Goal: Find specific page/section: Find specific page/section

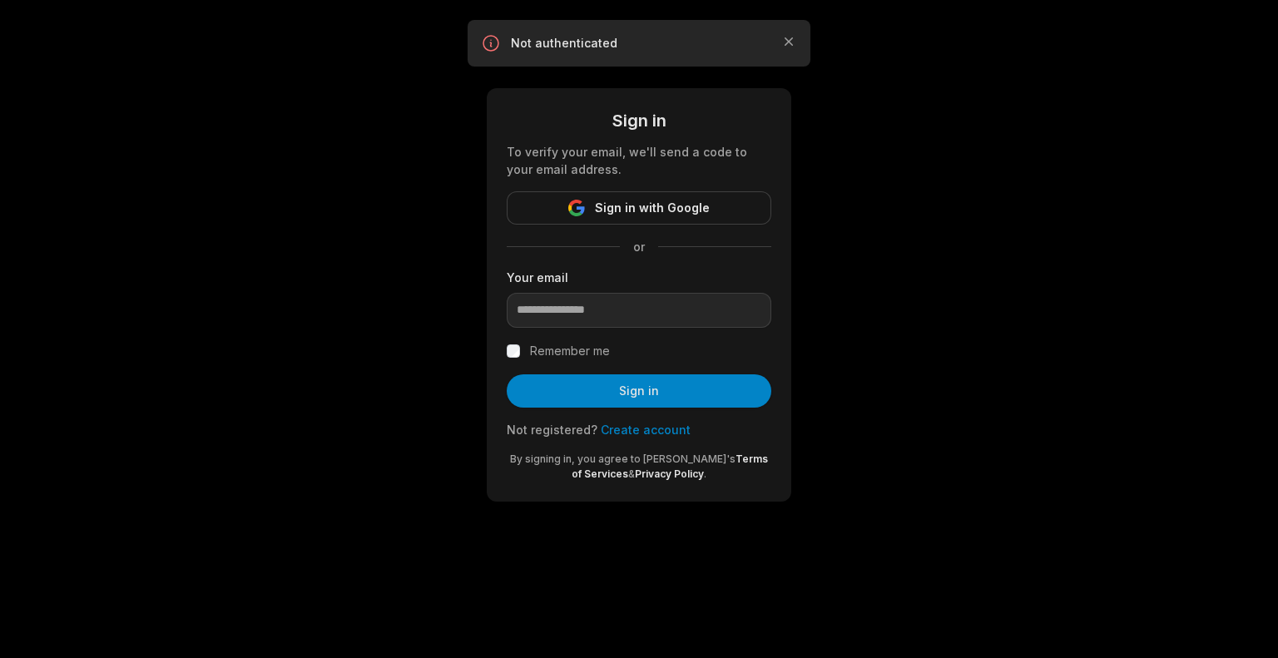
type input "**********"
click at [546, 341] on label "Remember me" at bounding box center [570, 351] width 80 height 20
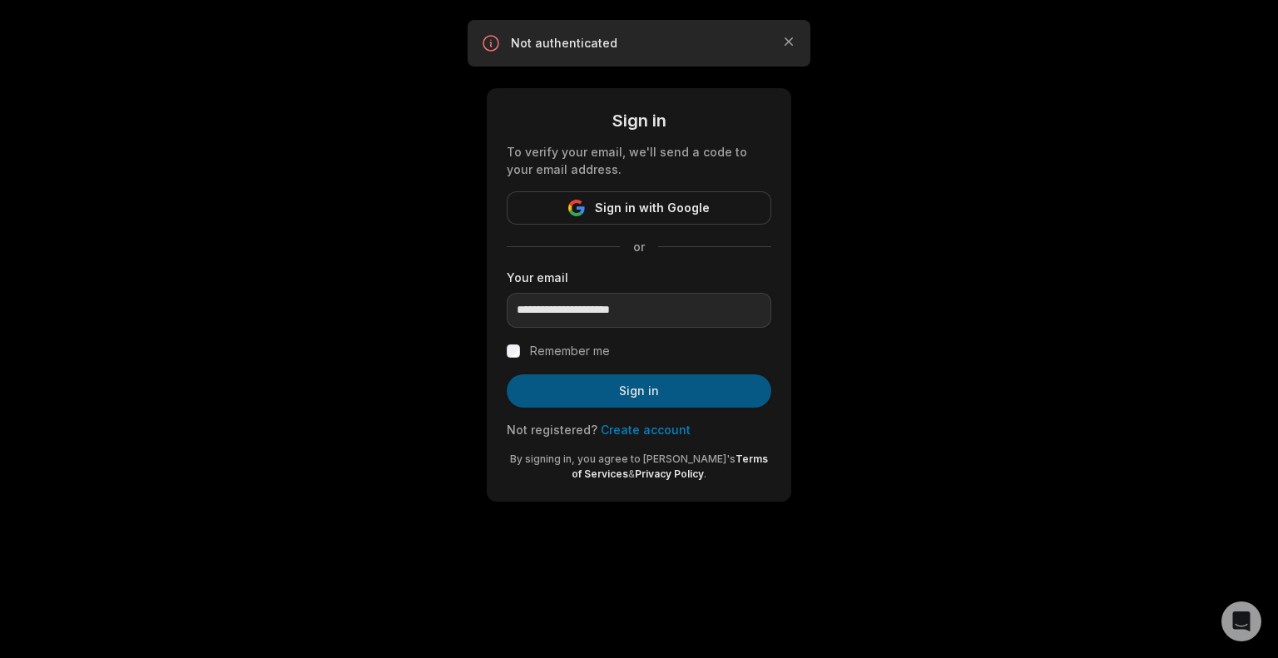
click at [621, 387] on button "Sign in" at bounding box center [639, 390] width 265 height 33
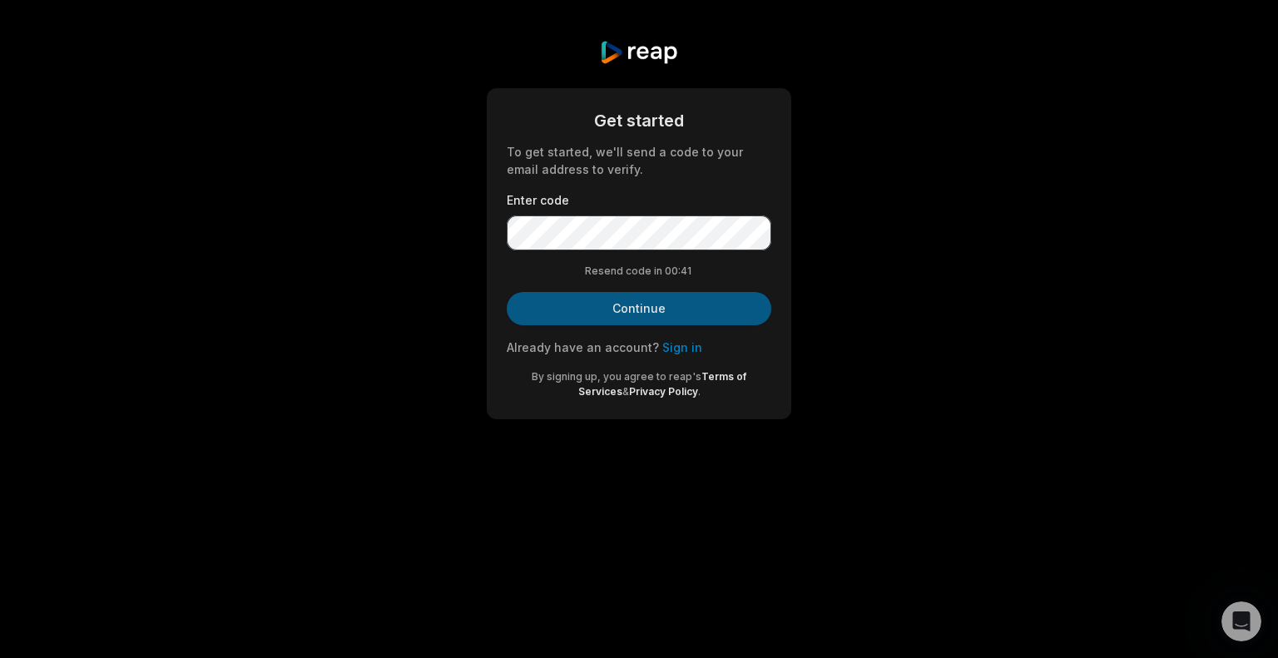
click at [590, 306] on button "Continue" at bounding box center [639, 308] width 265 height 33
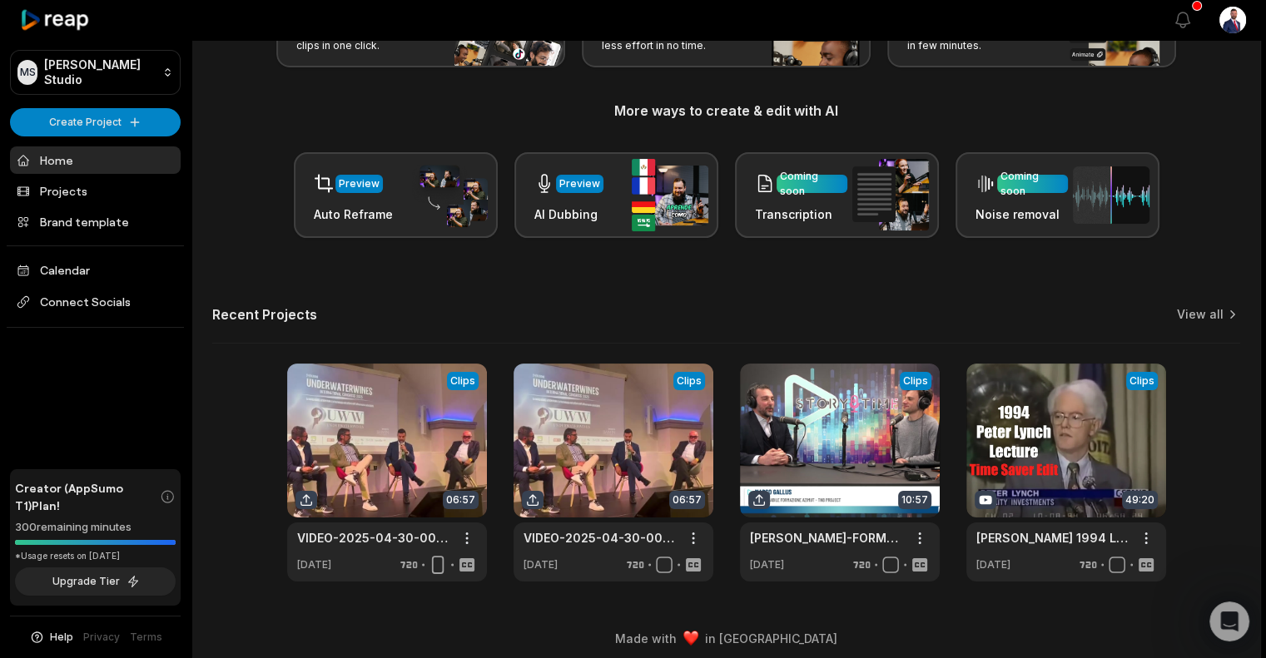
scroll to position [171, 0]
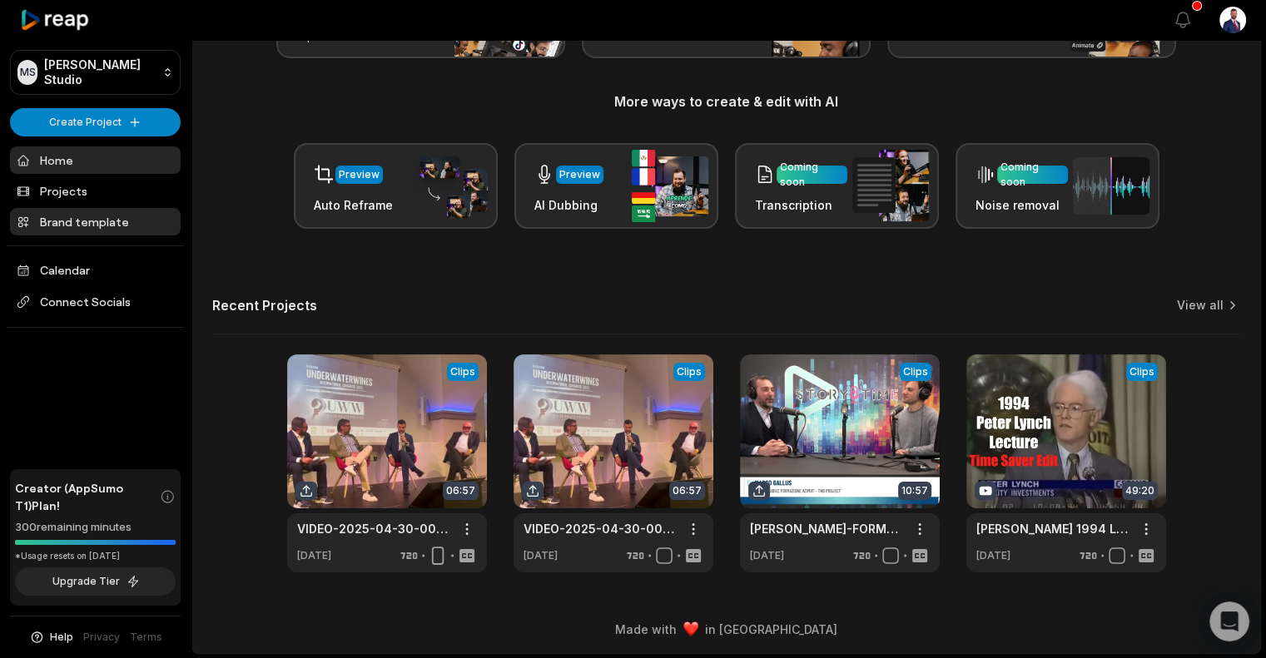
click at [110, 221] on link "Brand template" at bounding box center [95, 221] width 171 height 27
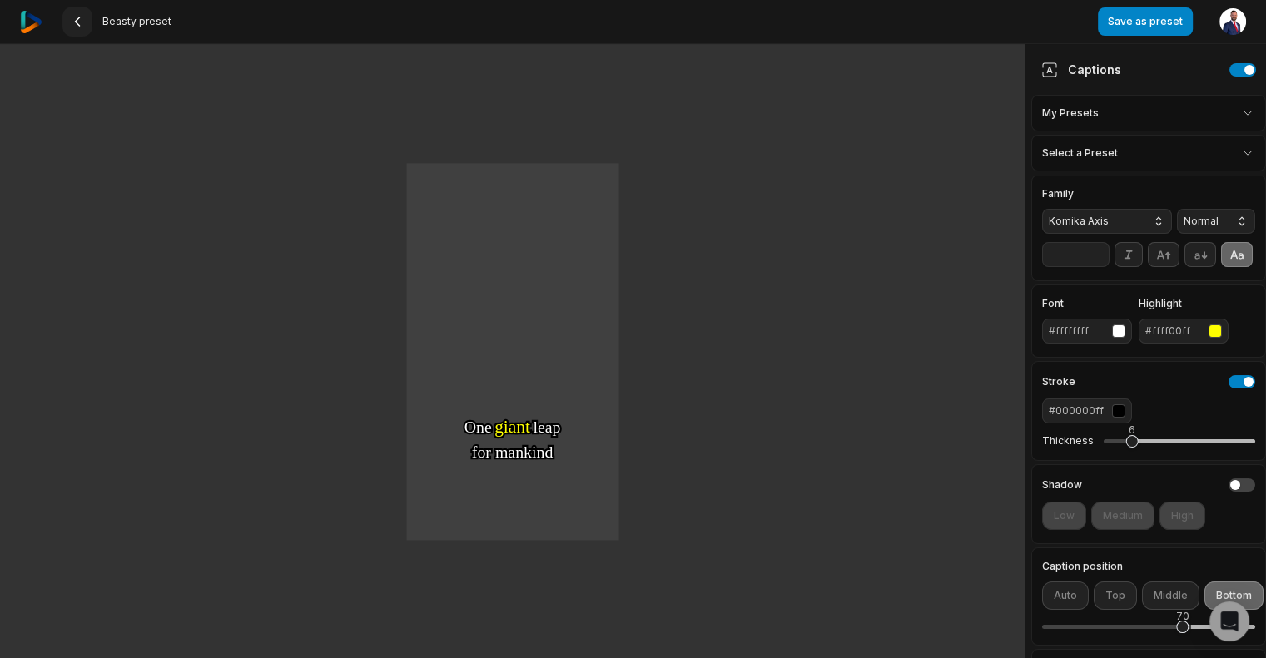
click at [84, 17] on button at bounding box center [77, 22] width 30 height 30
